Goal: Information Seeking & Learning: Learn about a topic

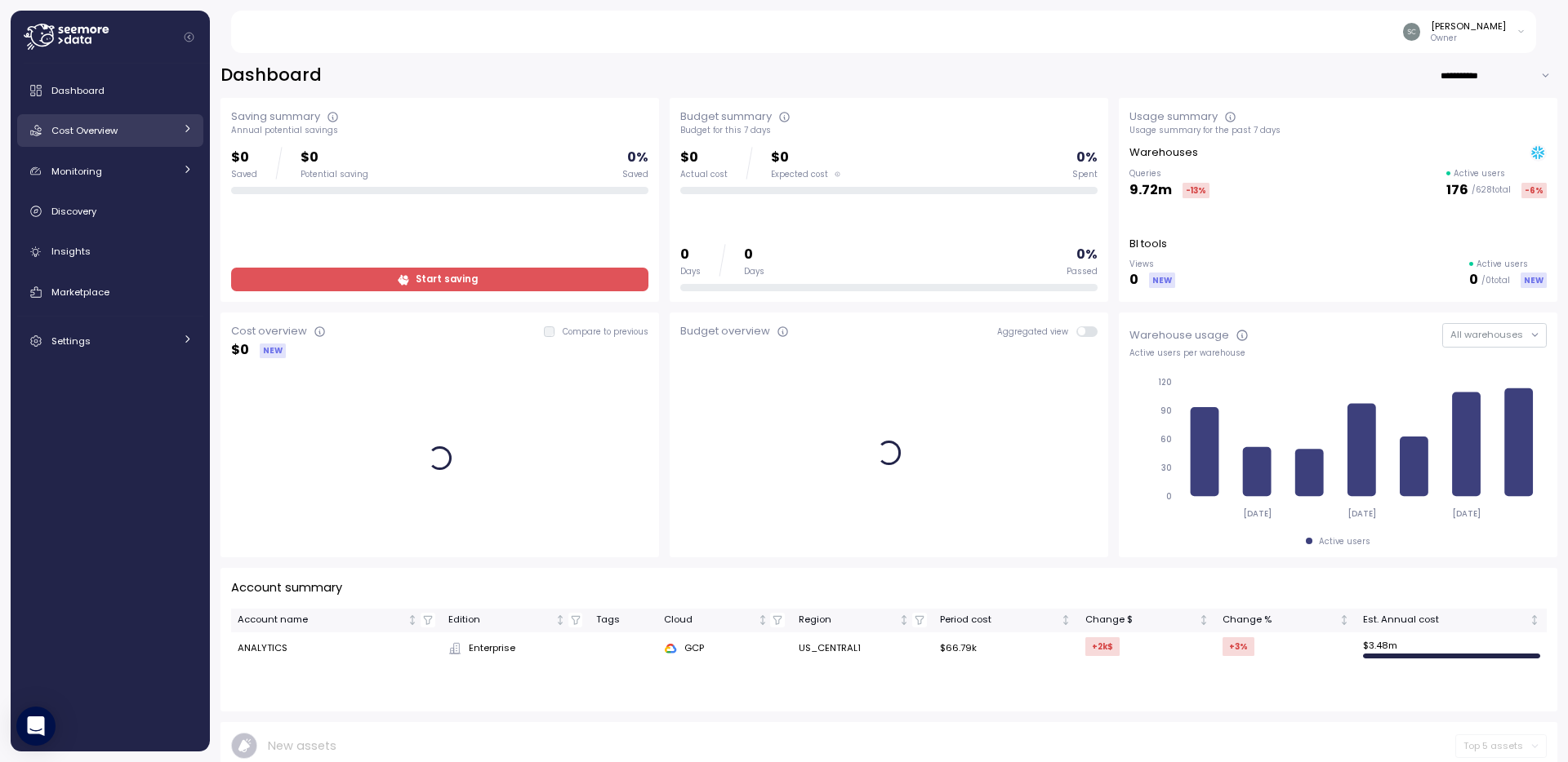
click at [137, 139] on link "Cost Overview" at bounding box center [110, 131] width 186 height 32
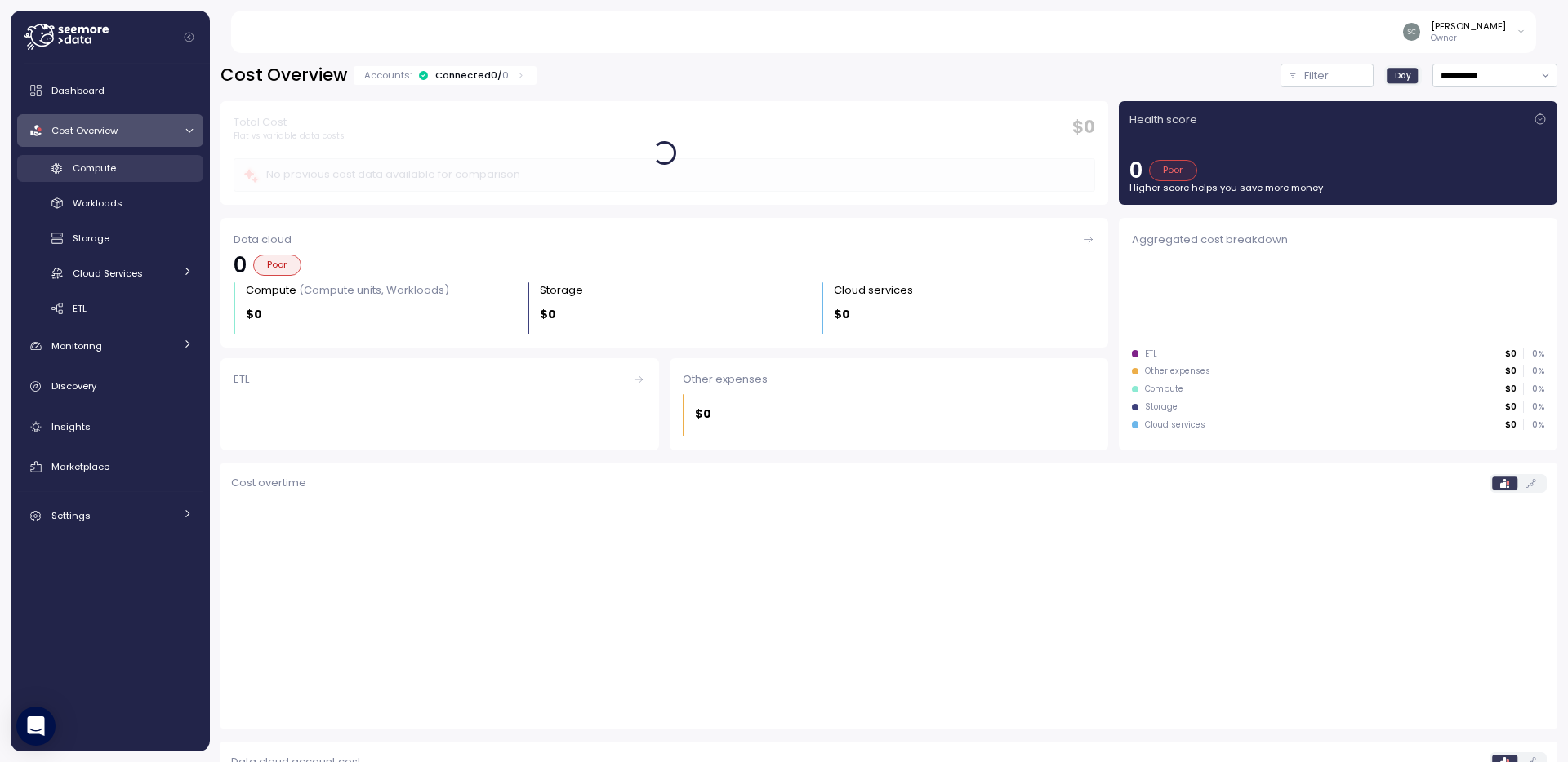
click at [109, 180] on link "Compute" at bounding box center [110, 169] width 186 height 27
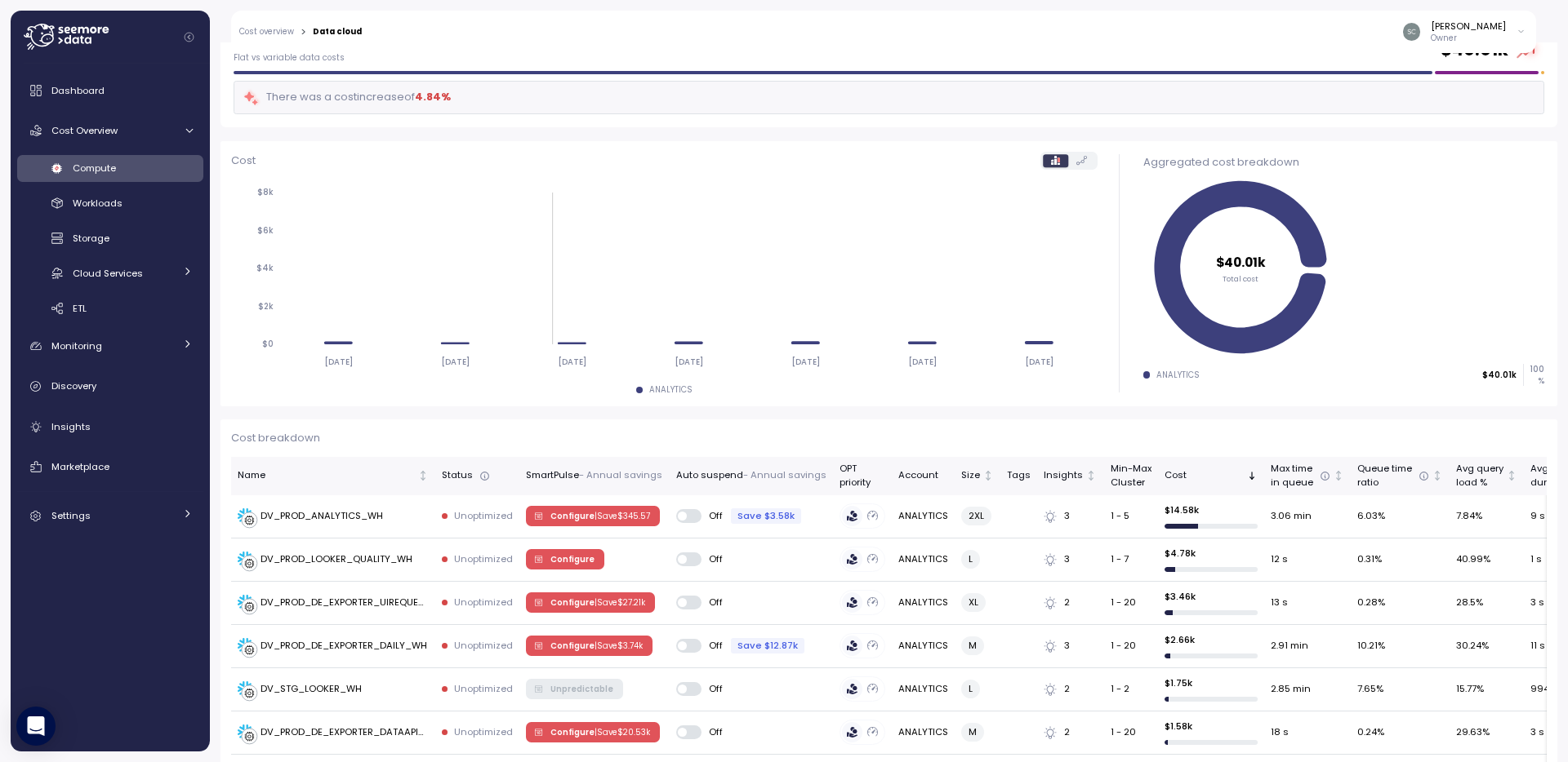
scroll to position [238, 0]
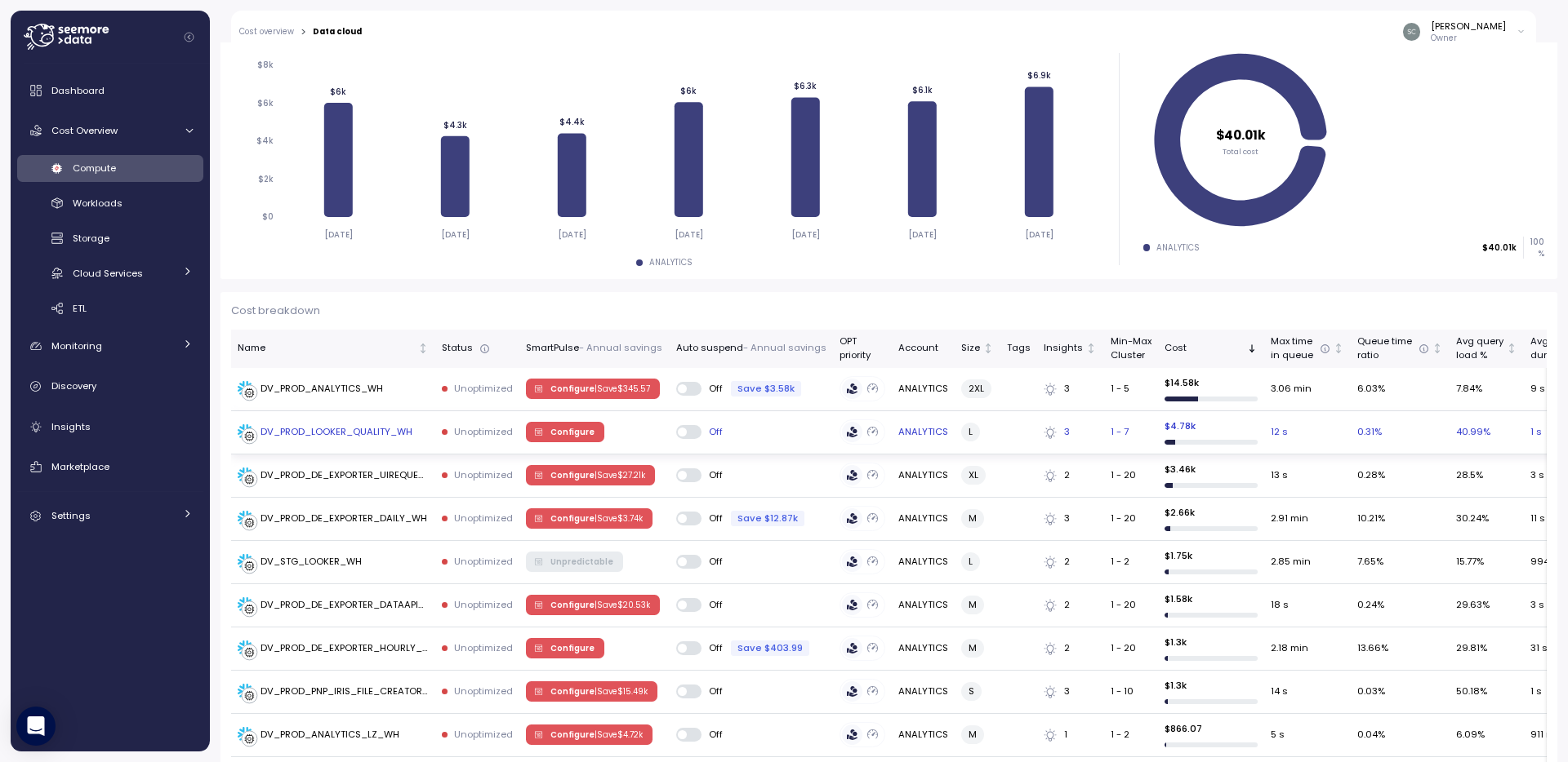
click at [365, 434] on div "DV_PROD_LOOKER_QUALITY_WH" at bounding box center [336, 432] width 152 height 14
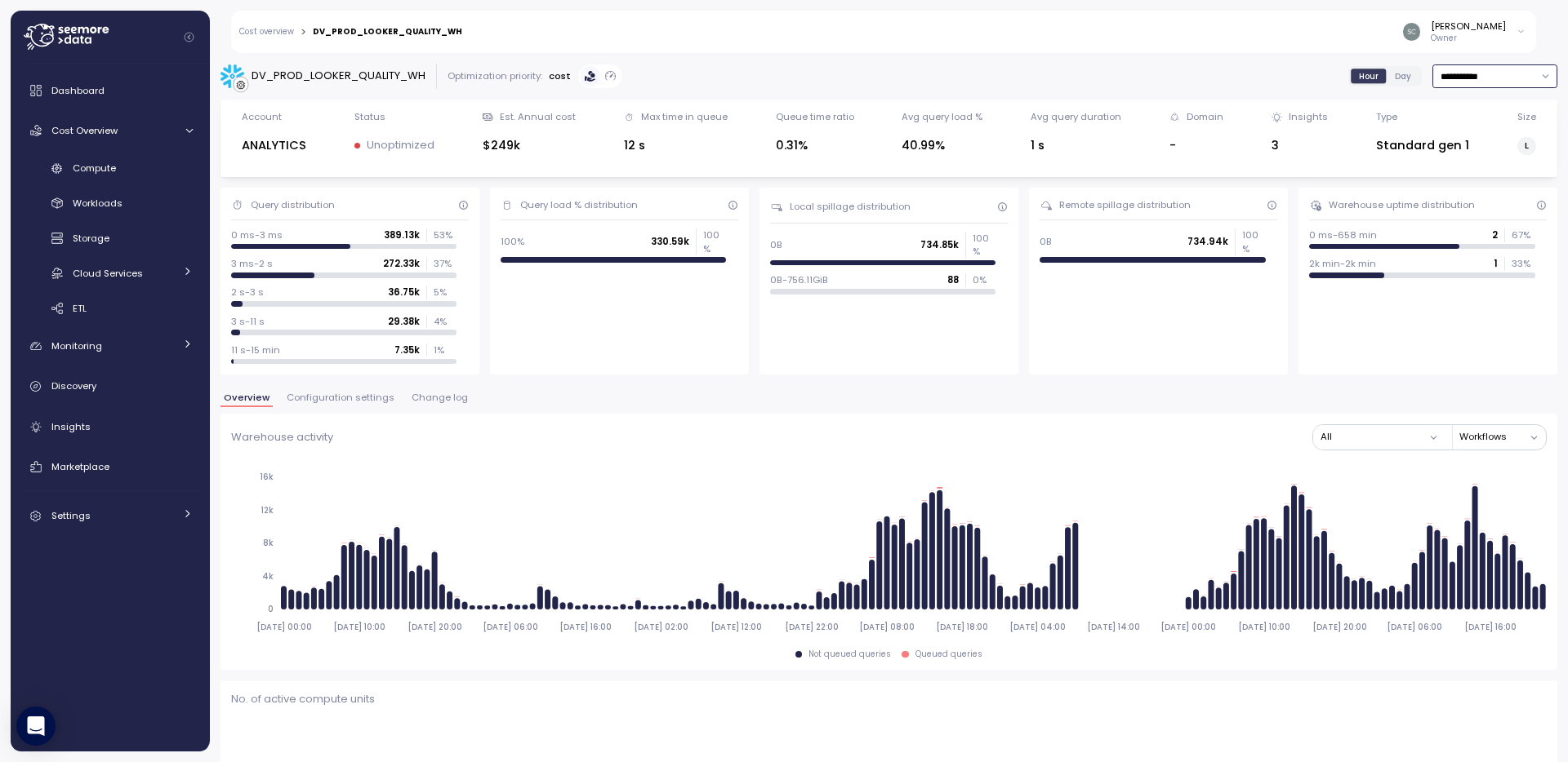
click at [1470, 75] on input "**********" at bounding box center [1494, 76] width 125 height 24
type input "**********"
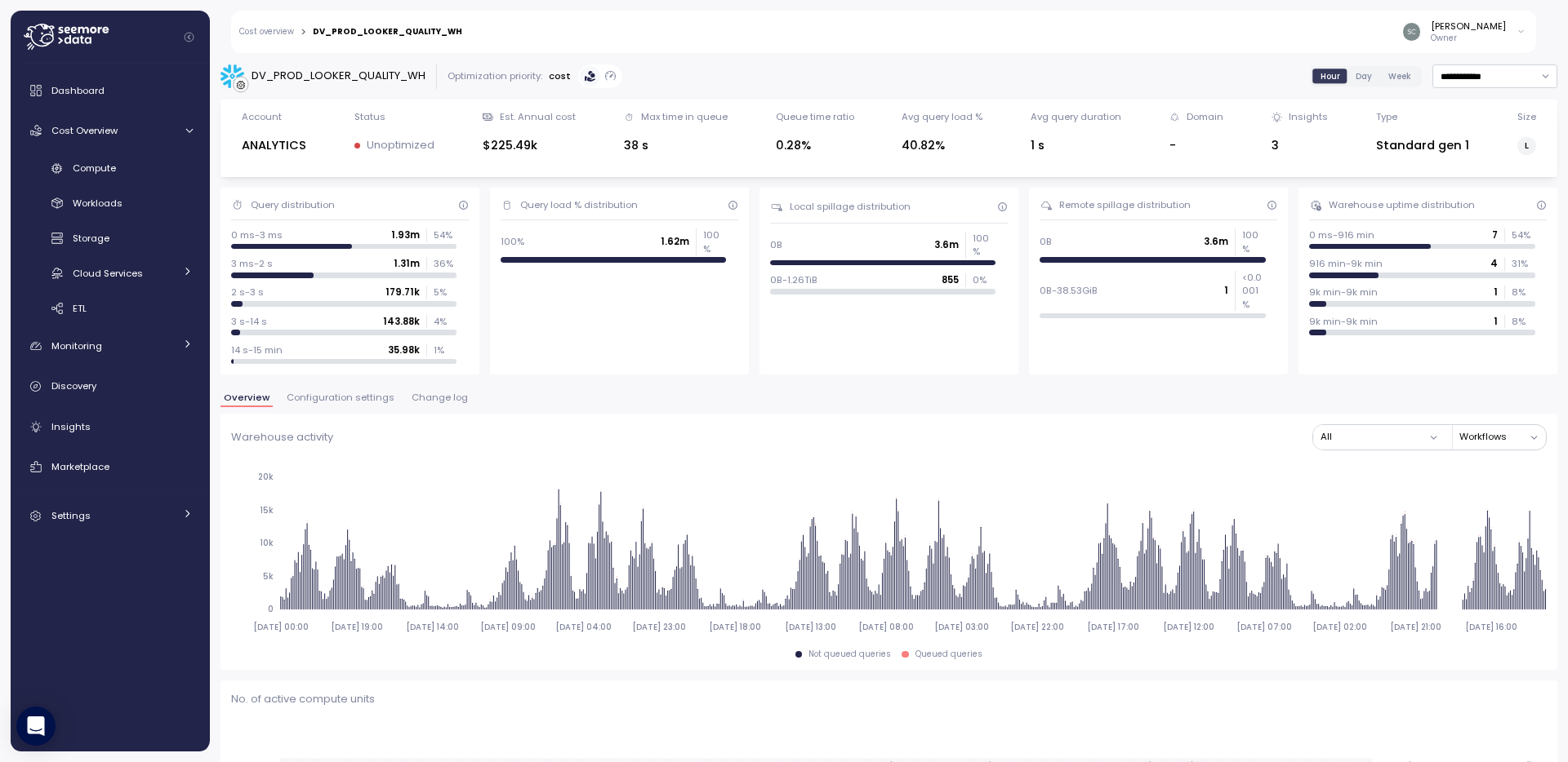
click at [1023, 69] on div "**********" at bounding box center [889, 76] width 1336 height 25
click at [868, 399] on div "Overview Configuration settings Change log" at bounding box center [889, 404] width 1336 height 21
click at [352, 78] on div "DV_PROD_LOOKER_QUALITY_WH" at bounding box center [338, 76] width 174 height 16
click at [318, 76] on div "DV_PROD_LOOKER_QUALITY_WH" at bounding box center [338, 76] width 174 height 16
click at [523, 151] on div "$225.49k" at bounding box center [529, 146] width 93 height 19
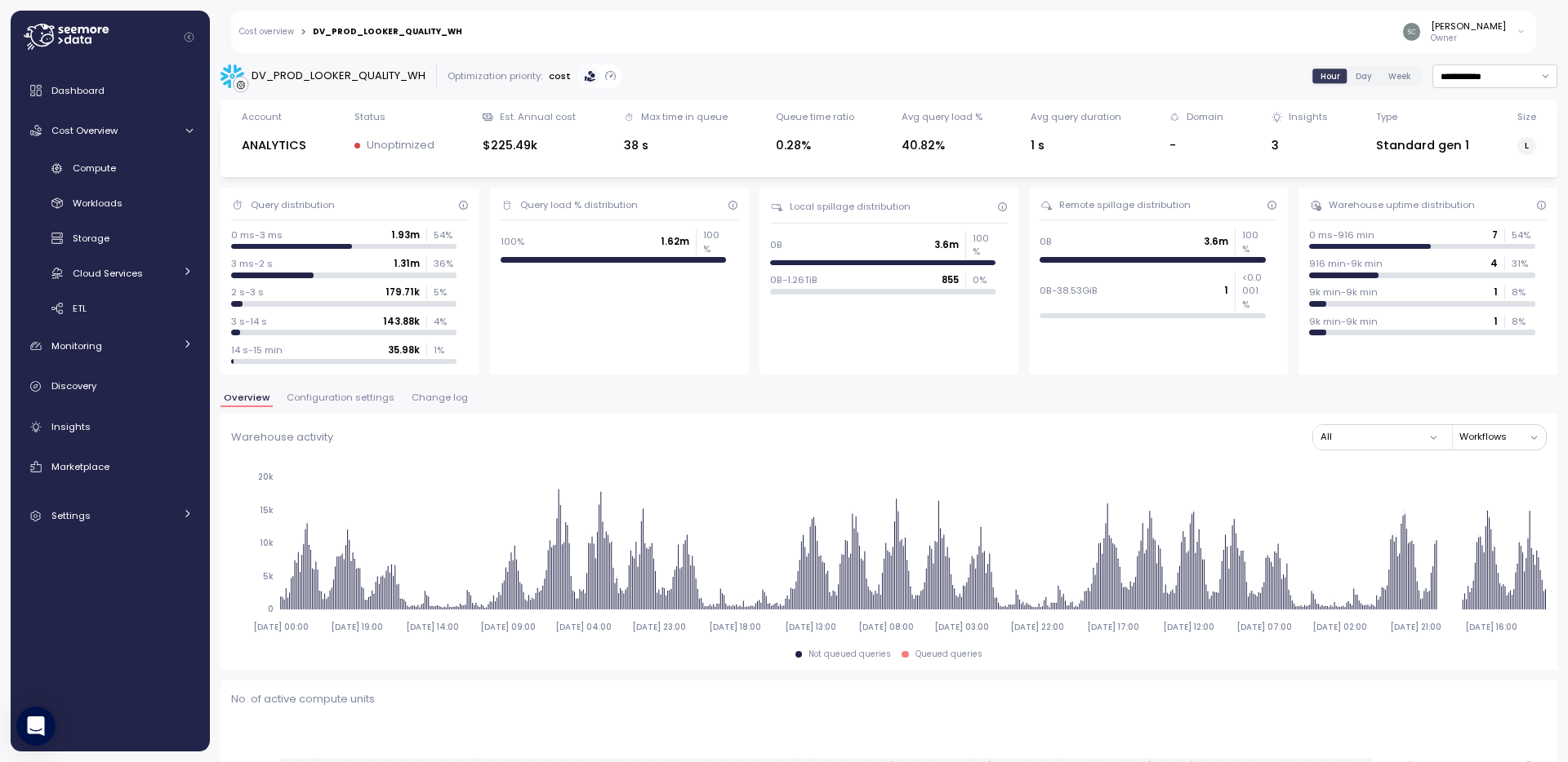
click at [424, 394] on span "Change log" at bounding box center [440, 398] width 56 height 9
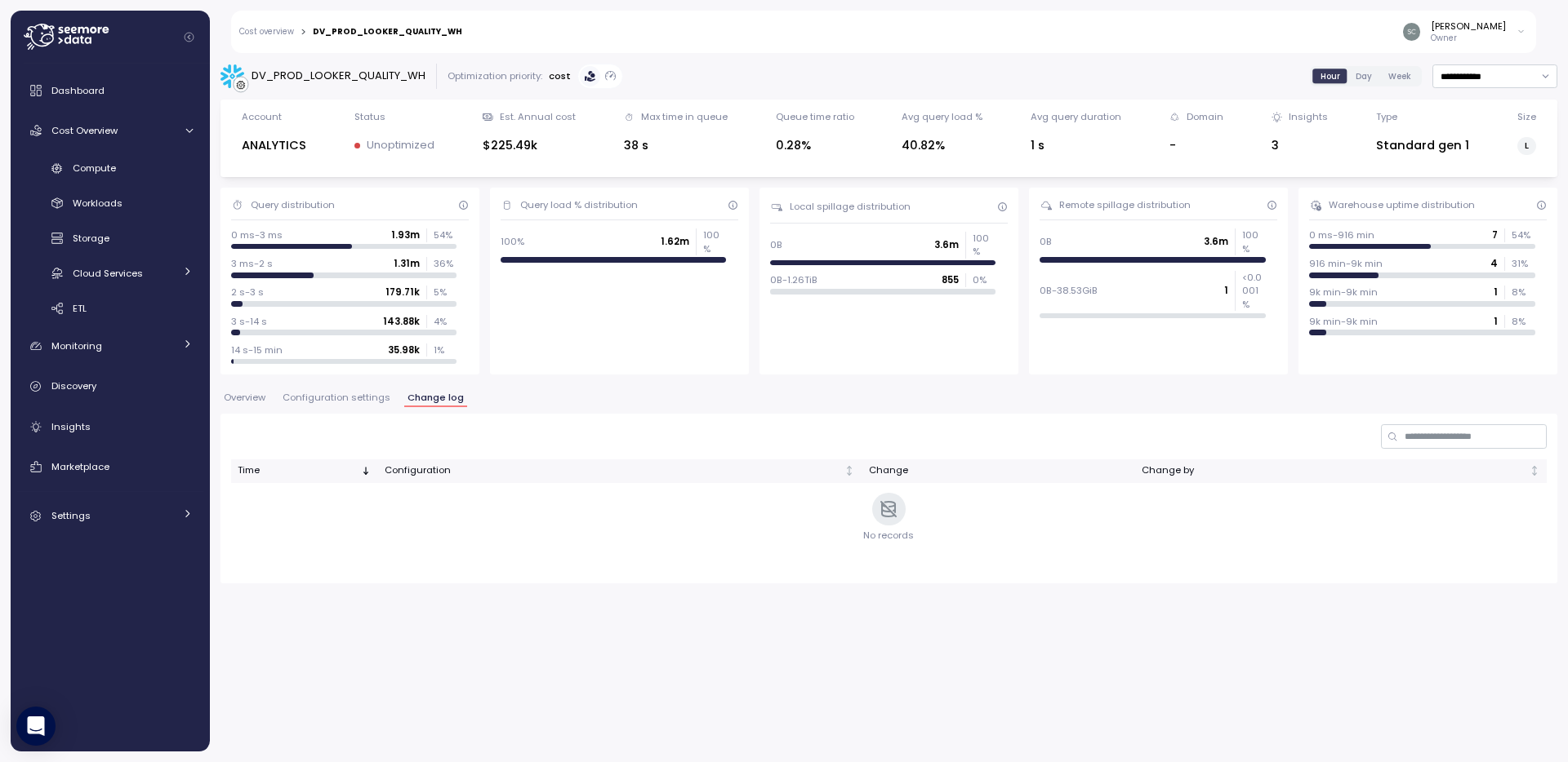
click at [352, 401] on span "Configuration settings" at bounding box center [336, 398] width 108 height 9
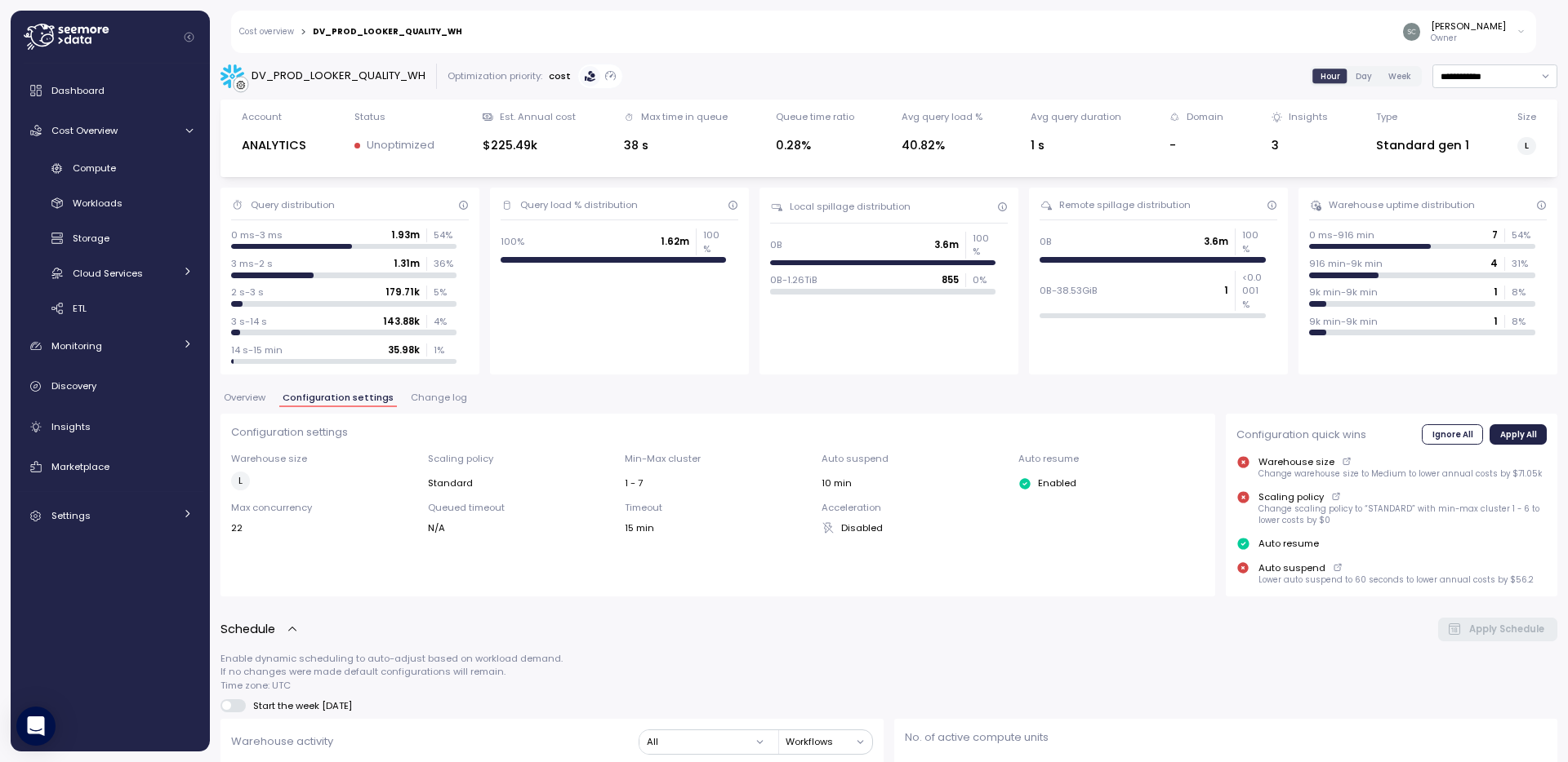
click at [245, 397] on span "Overview" at bounding box center [244, 398] width 42 height 9
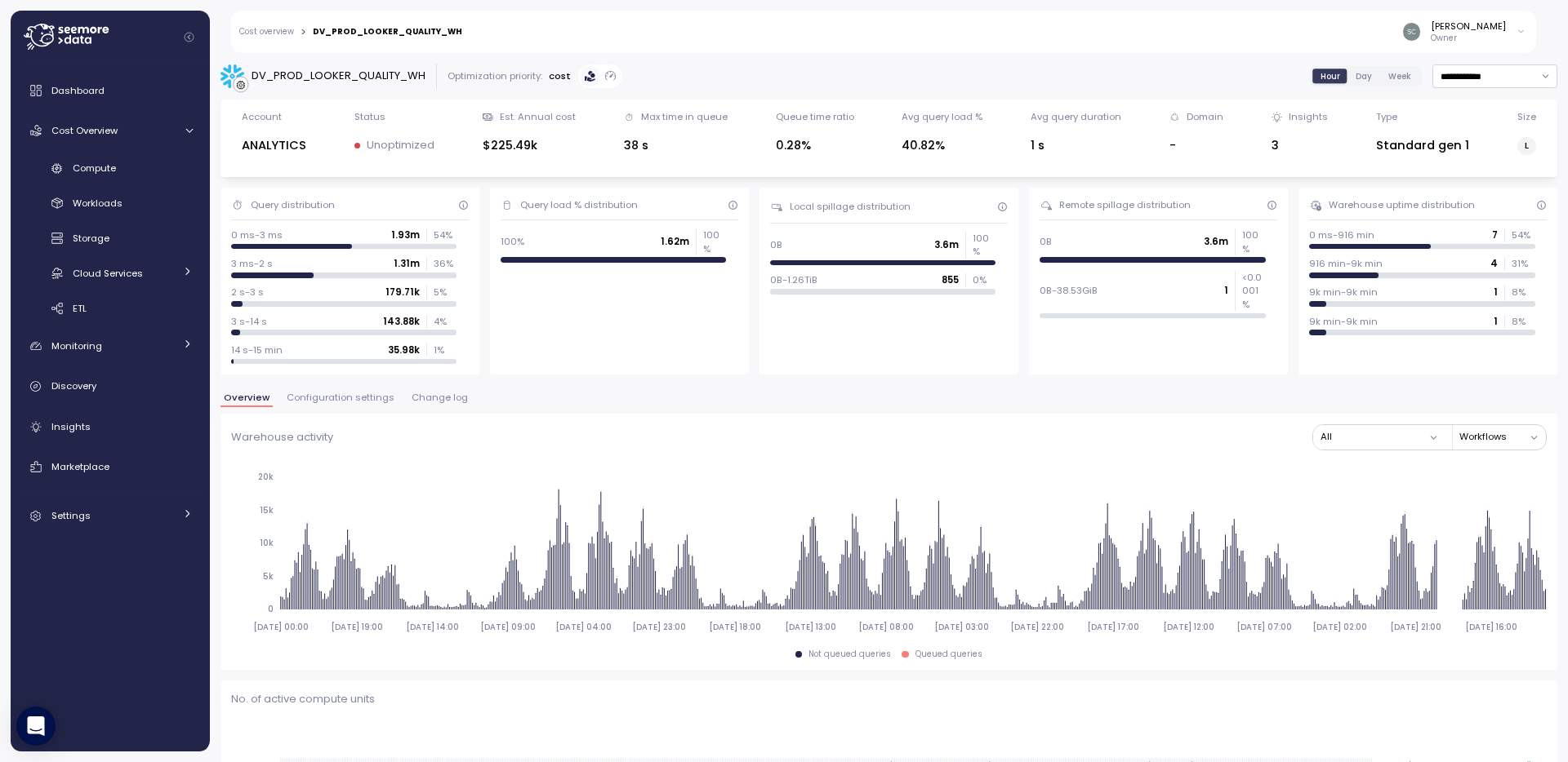
click at [245, 399] on span "Overview" at bounding box center [247, 398] width 46 height 9
click at [828, 405] on div "Overview Configuration settings Change log" at bounding box center [889, 404] width 1336 height 21
click at [370, 73] on div "DV_PROD_LOOKER_QUALITY_WH" at bounding box center [338, 76] width 174 height 16
click at [95, 91] on span "Dashboard" at bounding box center [78, 90] width 53 height 13
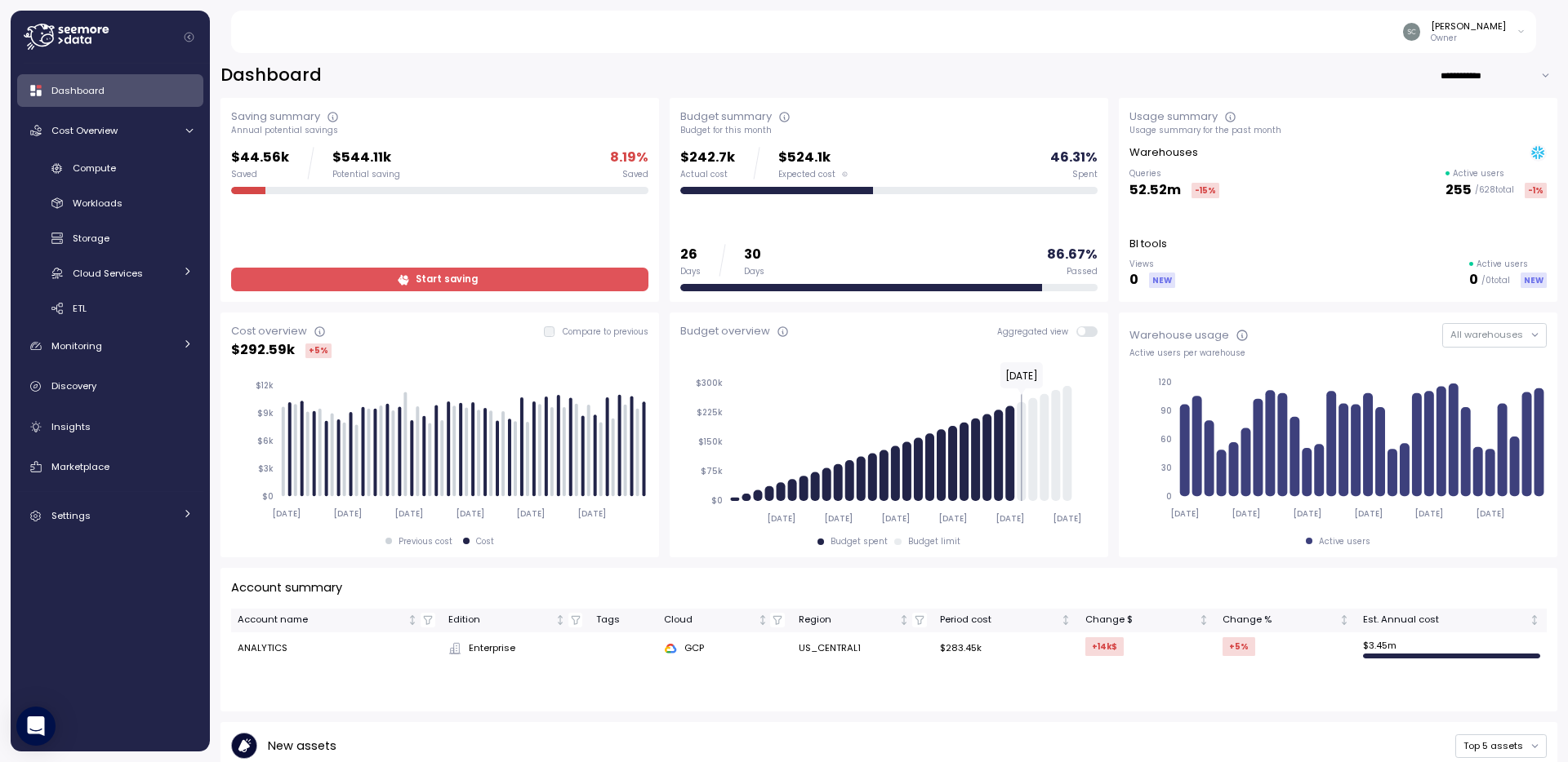
click at [394, 283] on span "Start saving" at bounding box center [438, 279] width 396 height 22
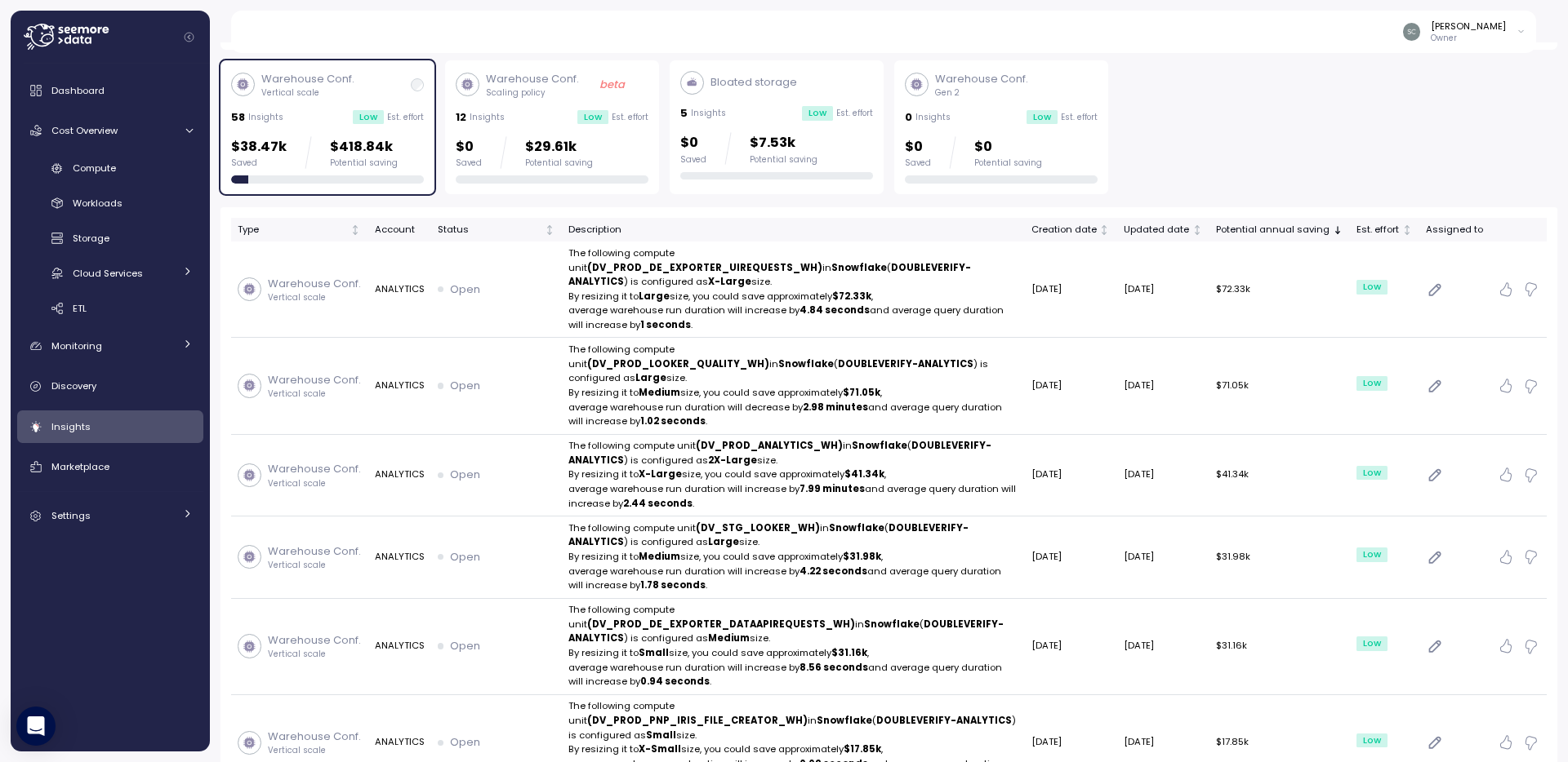
scroll to position [236, 0]
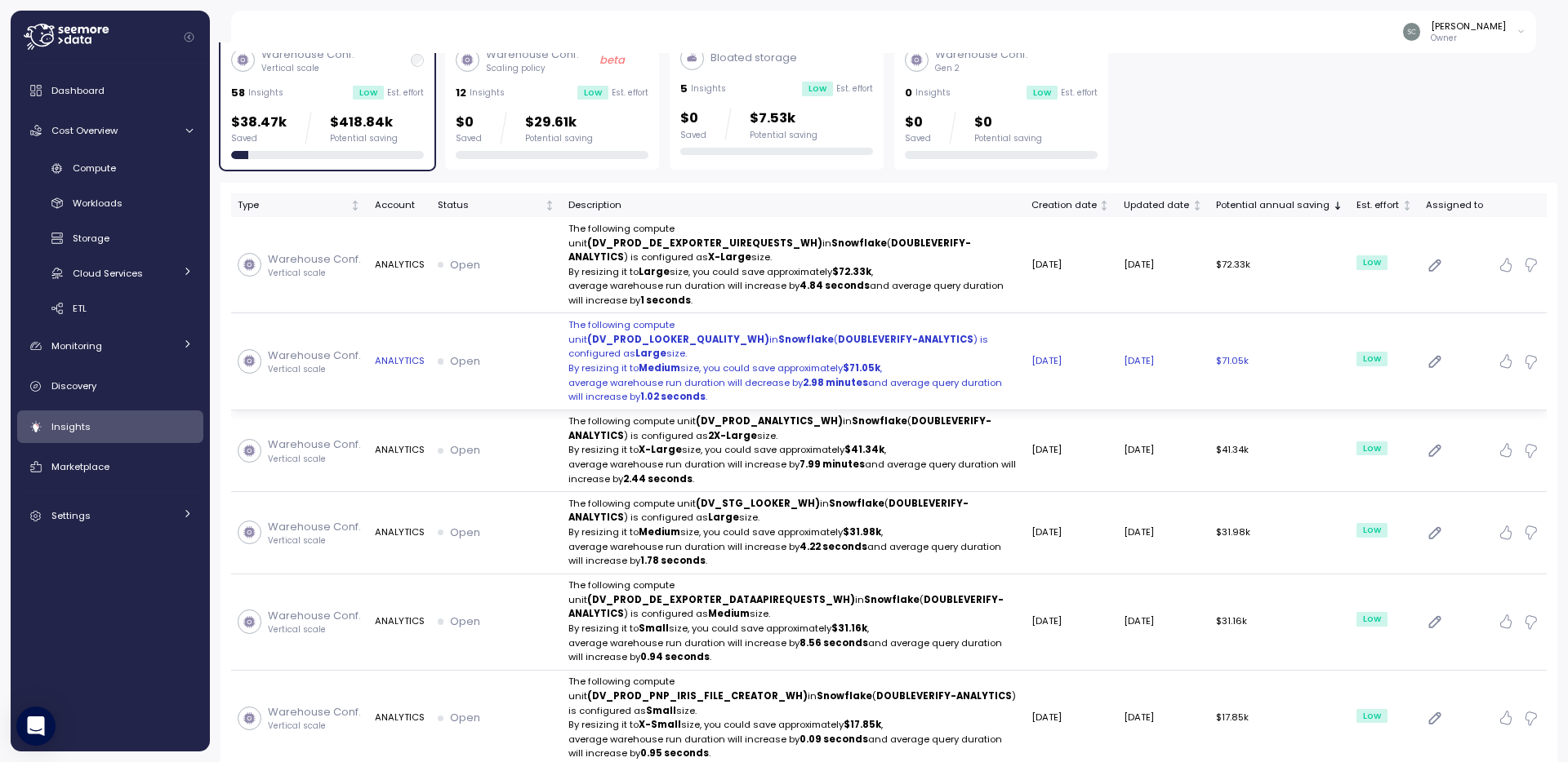
click at [685, 327] on p "The following compute unit (DV_PROD_LOOKER_QUALITY_WH) in Snowflake ( DOUBLEVER…" at bounding box center [793, 339] width 450 height 43
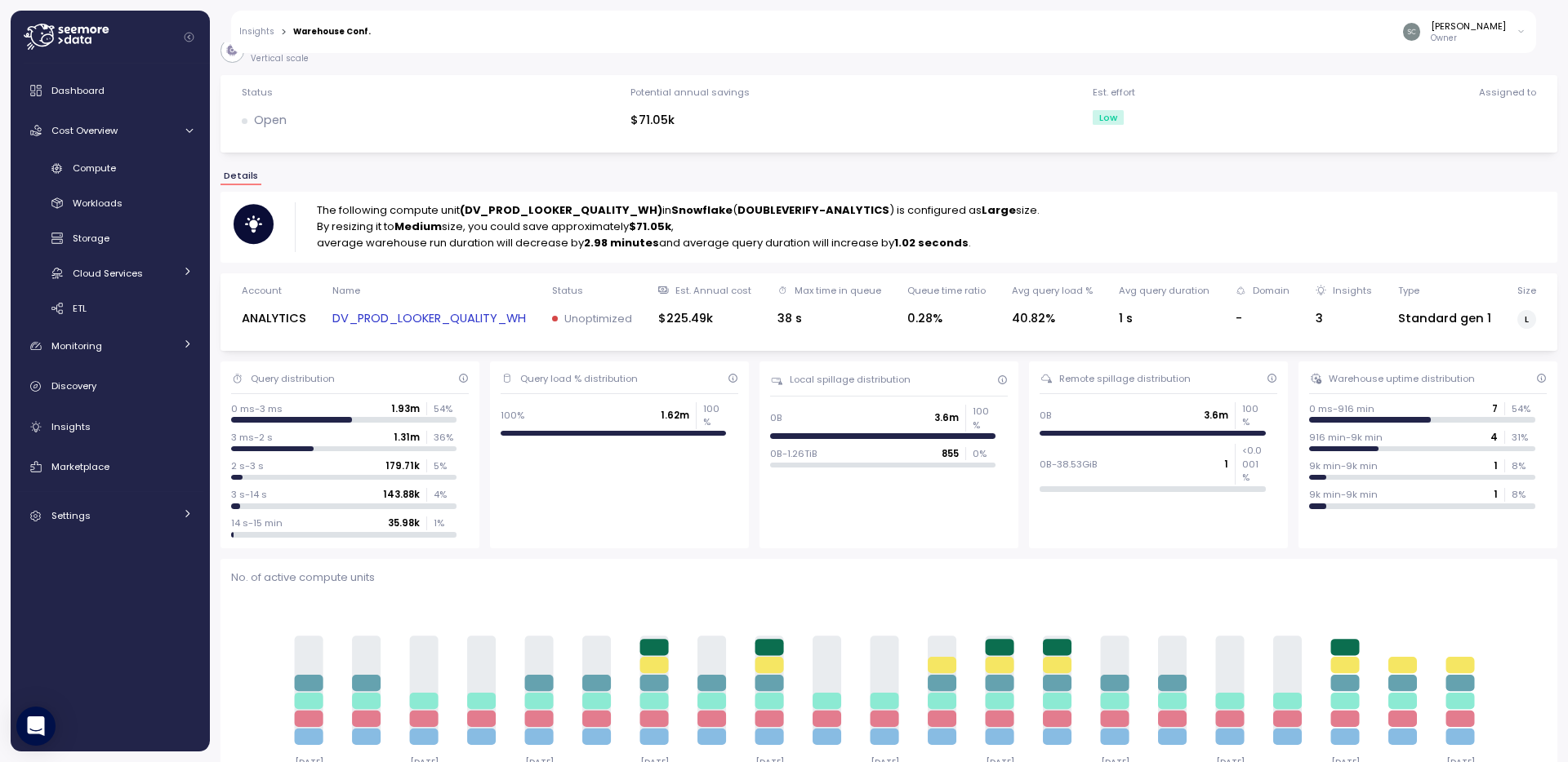
scroll to position [8, 0]
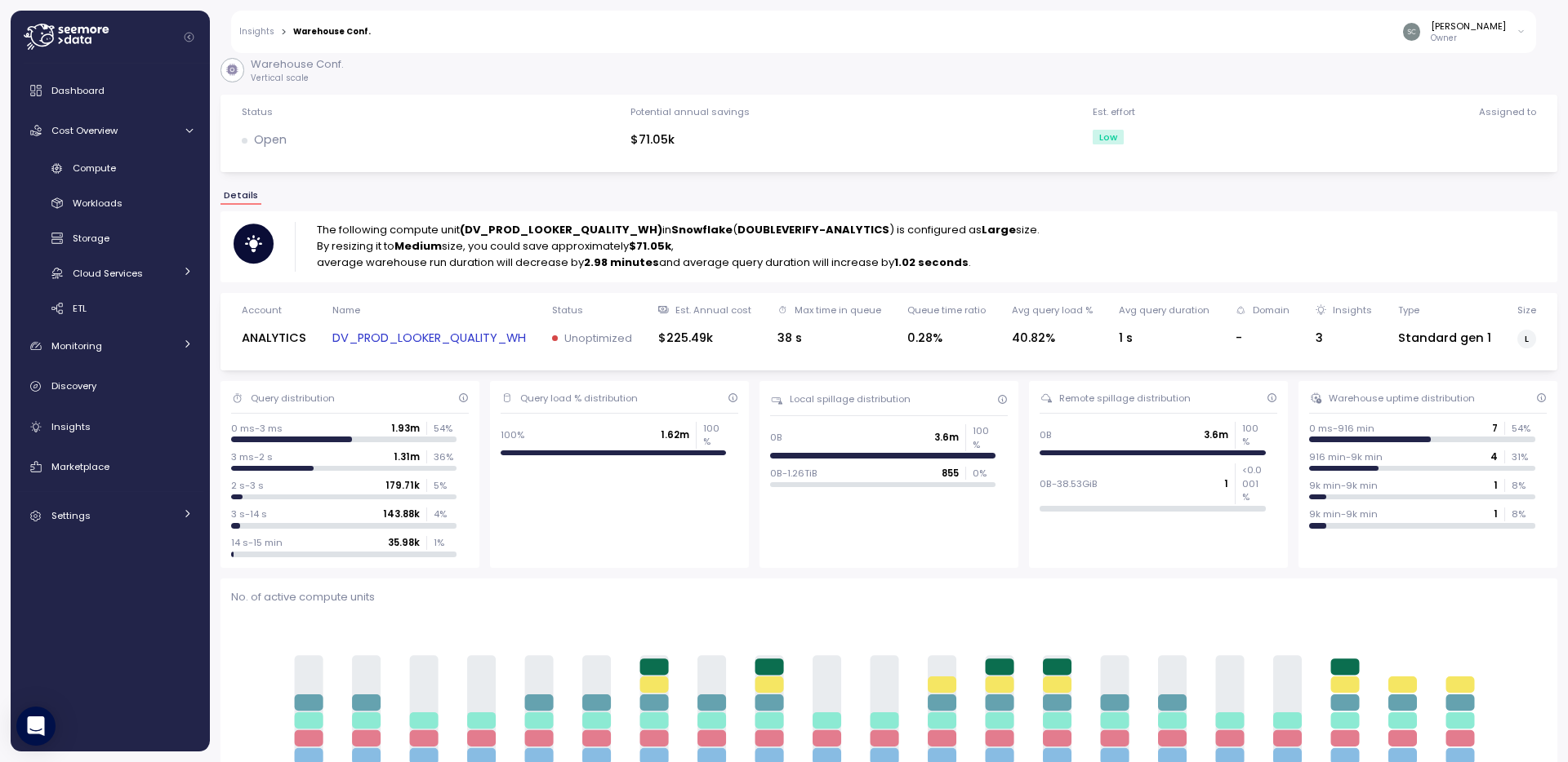
click at [403, 337] on link "DV_PROD_LOOKER_QUALITY_WH" at bounding box center [429, 339] width 194 height 19
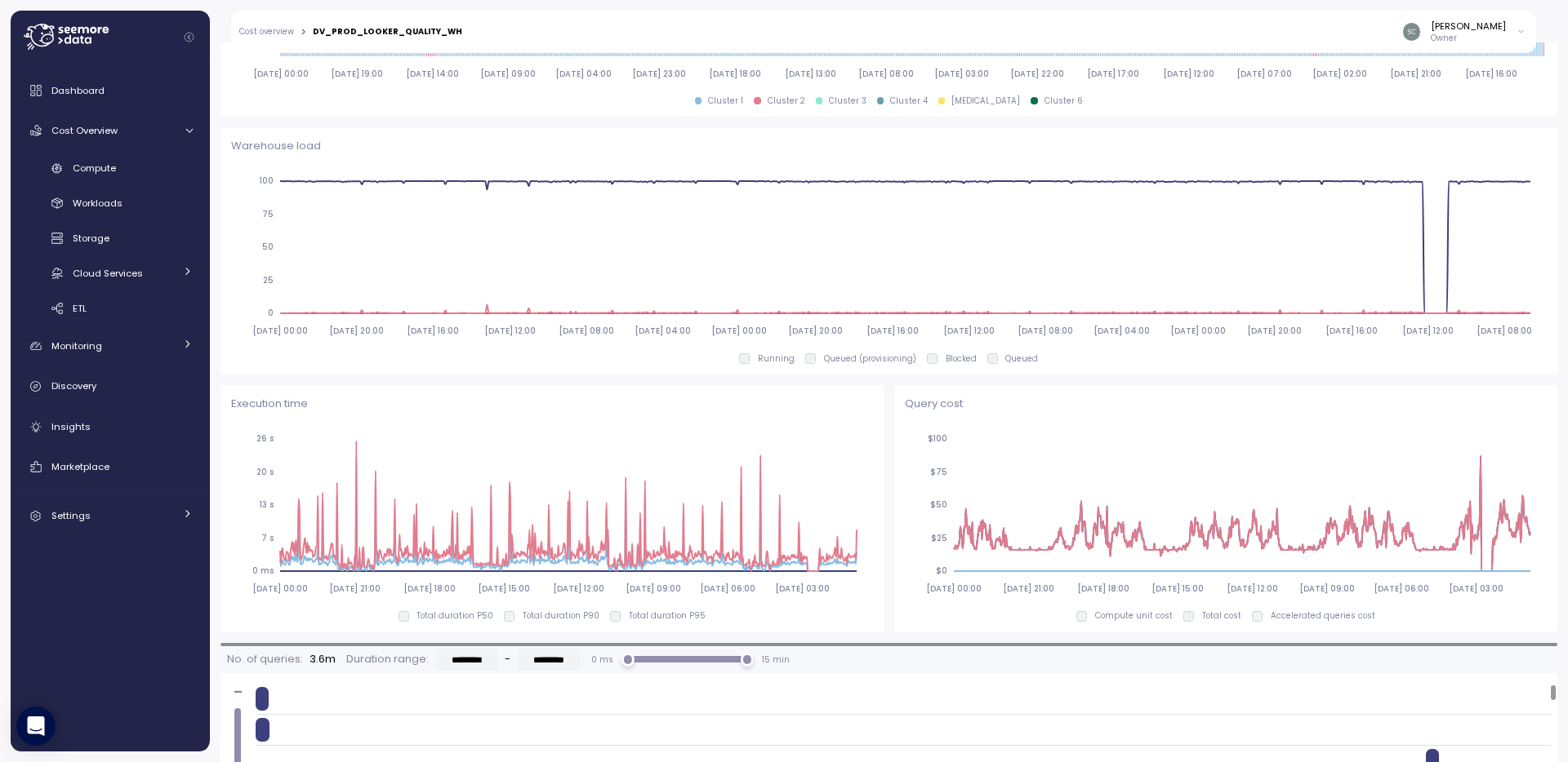
scroll to position [813, 0]
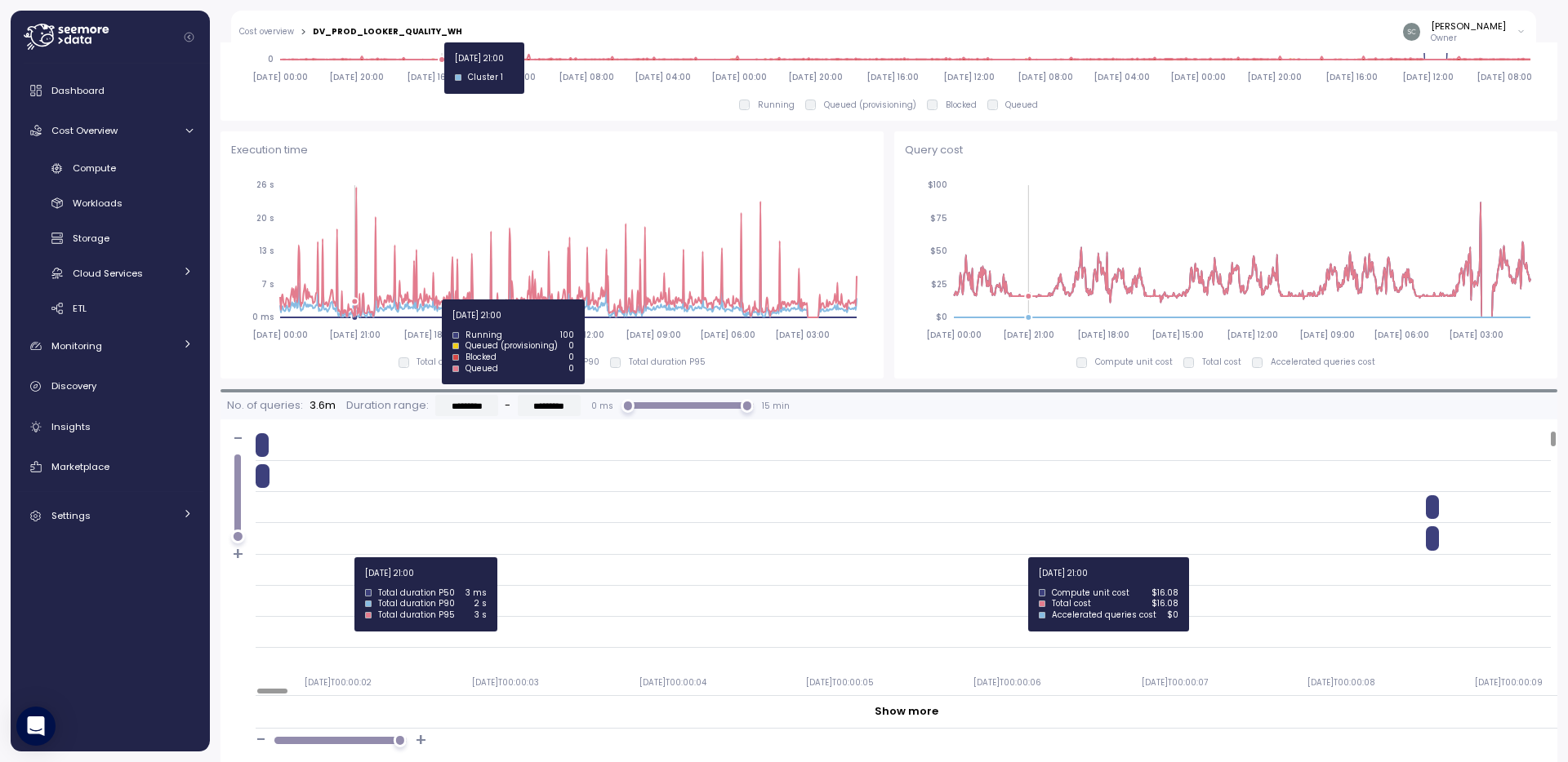
scroll to position [1073, 0]
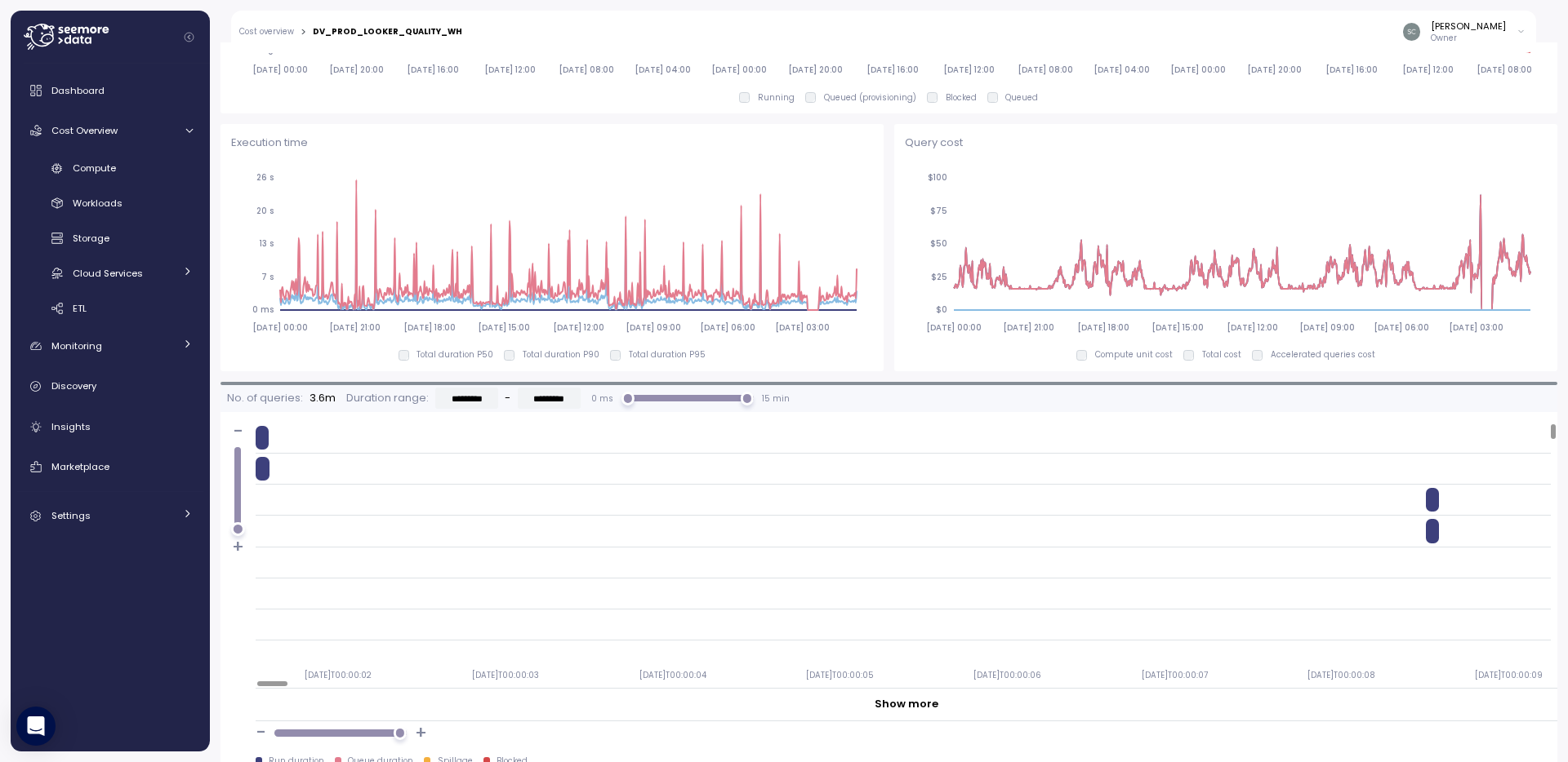
click at [314, 398] on p "3.6m" at bounding box center [323, 398] width 26 height 16
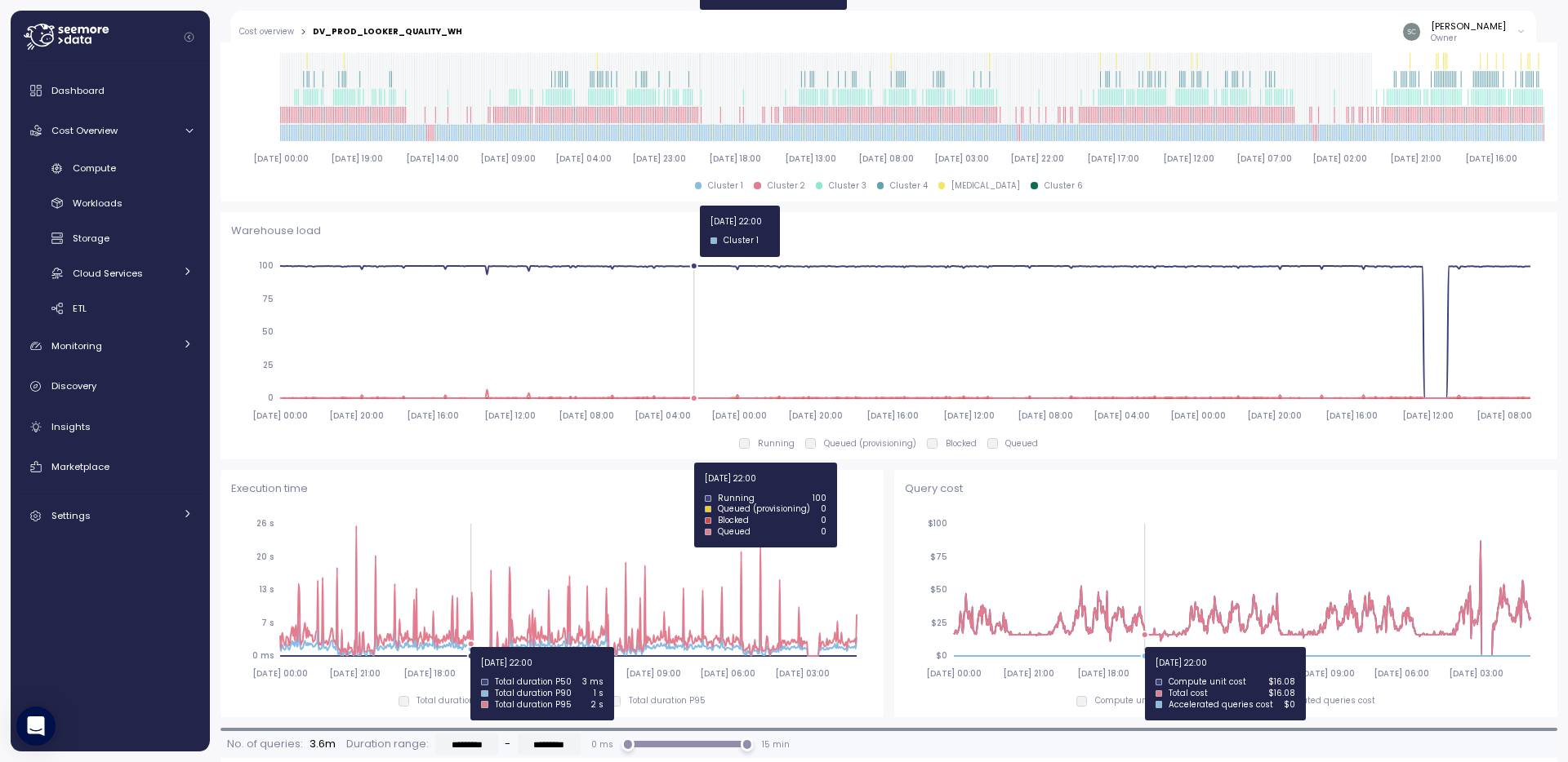
scroll to position [822, 0]
